Goal: Share content: Share content

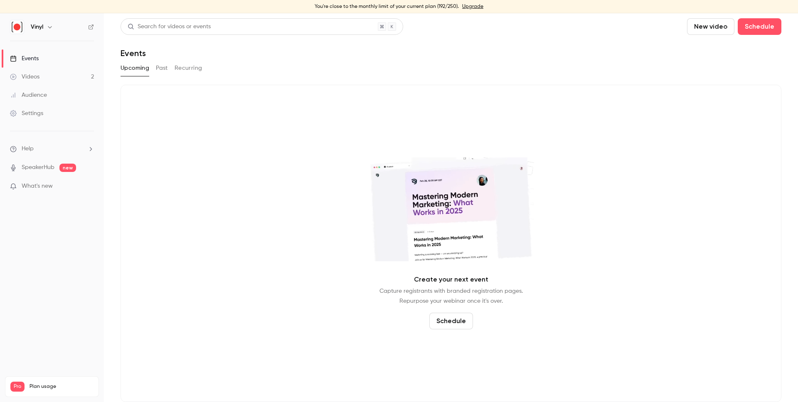
click at [160, 71] on button "Past" at bounding box center [162, 68] width 12 height 13
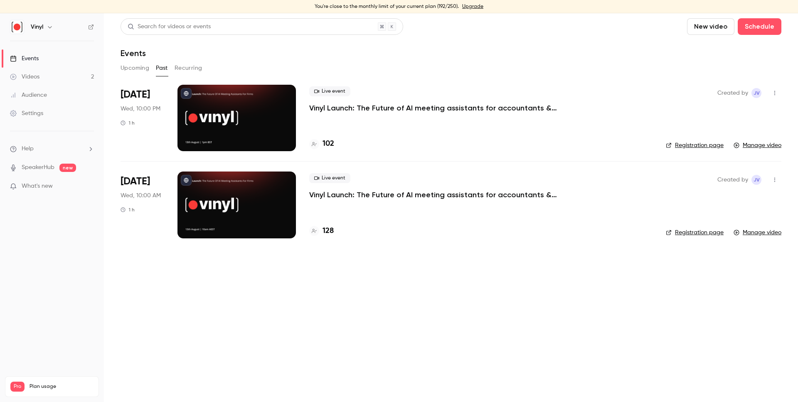
click at [256, 215] on div at bounding box center [236, 205] width 118 height 67
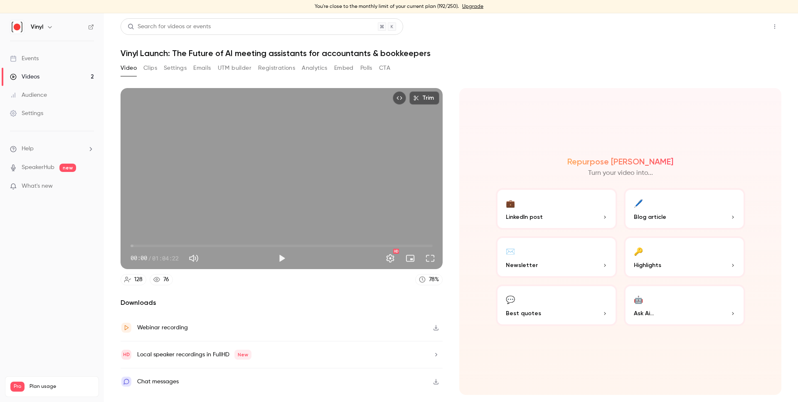
click at [734, 28] on button "Share" at bounding box center [745, 26] width 33 height 17
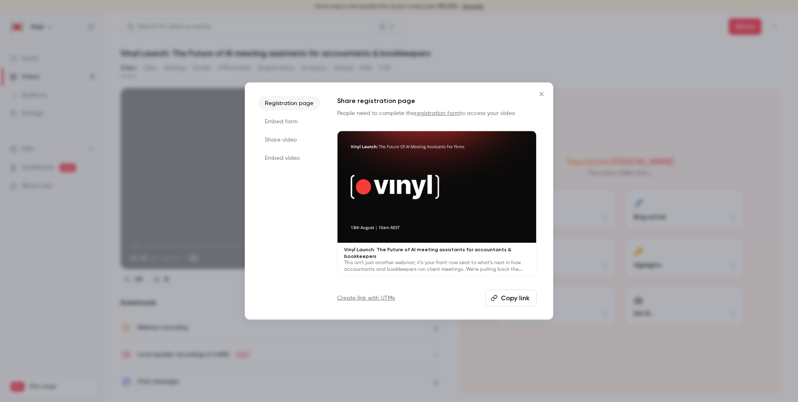
click at [288, 139] on li "Share video" at bounding box center [289, 140] width 62 height 15
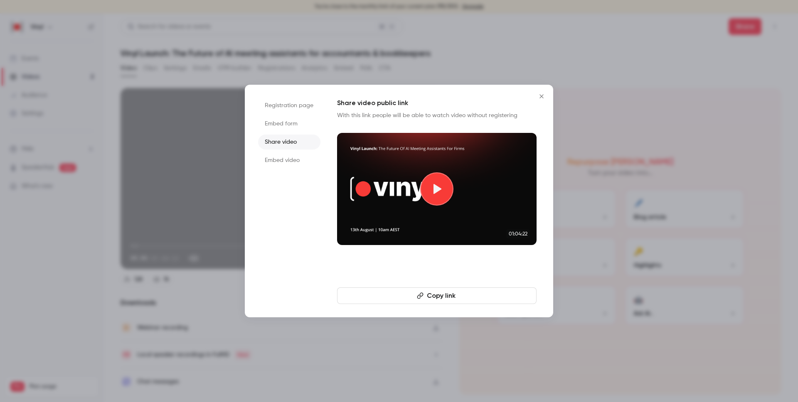
click at [478, 295] on button "Copy link" at bounding box center [437, 296] width 200 height 17
click at [540, 95] on icon "Close" at bounding box center [542, 96] width 4 height 4
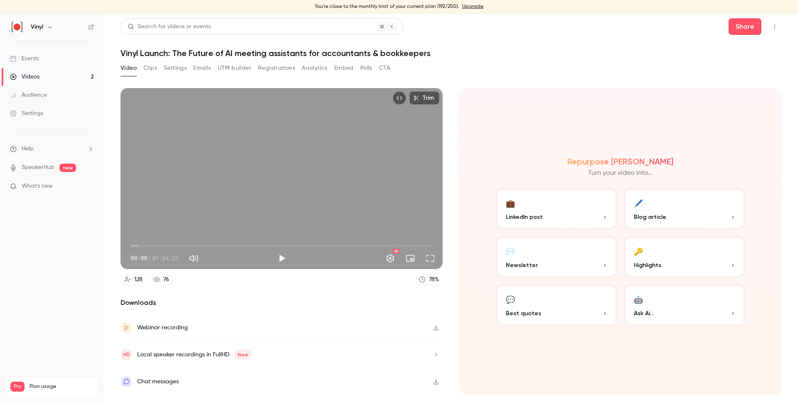
click at [681, 203] on button "🖊️ Blog article" at bounding box center [684, 209] width 121 height 42
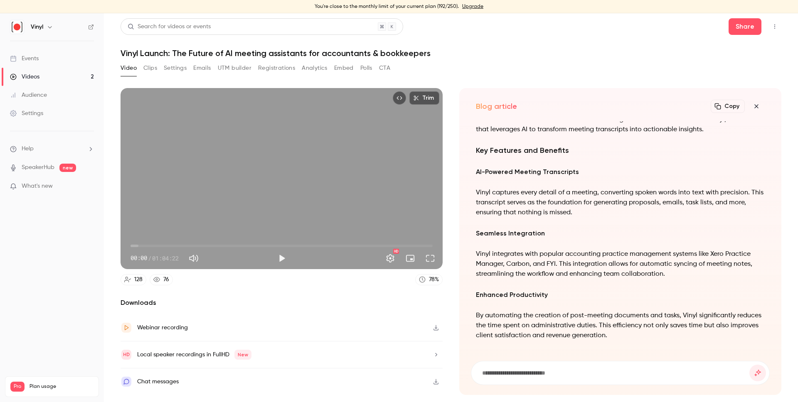
scroll to position [-405, 0]
